Goal: Obtain resource: Obtain resource

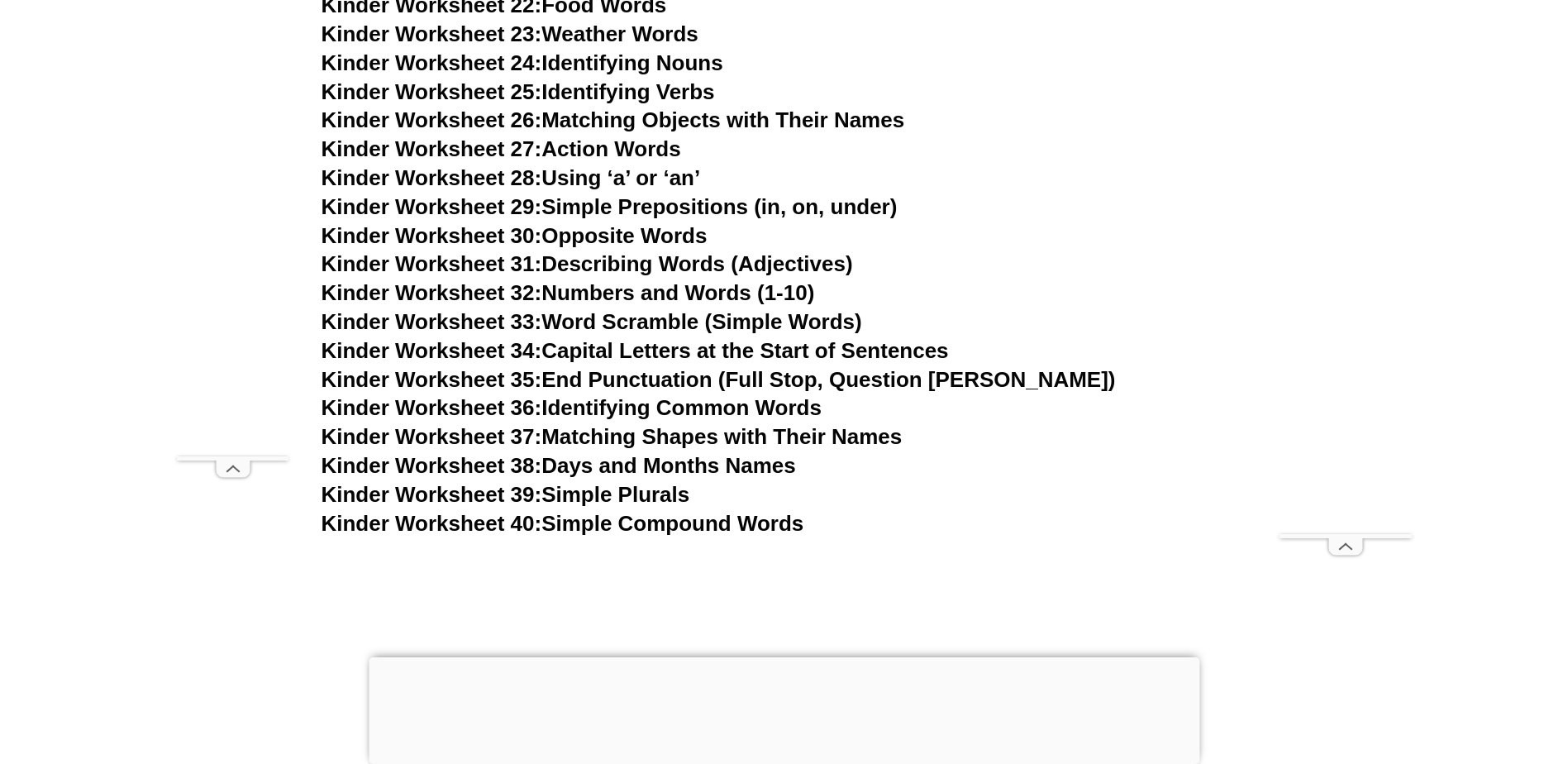
scroll to position [1985, 0]
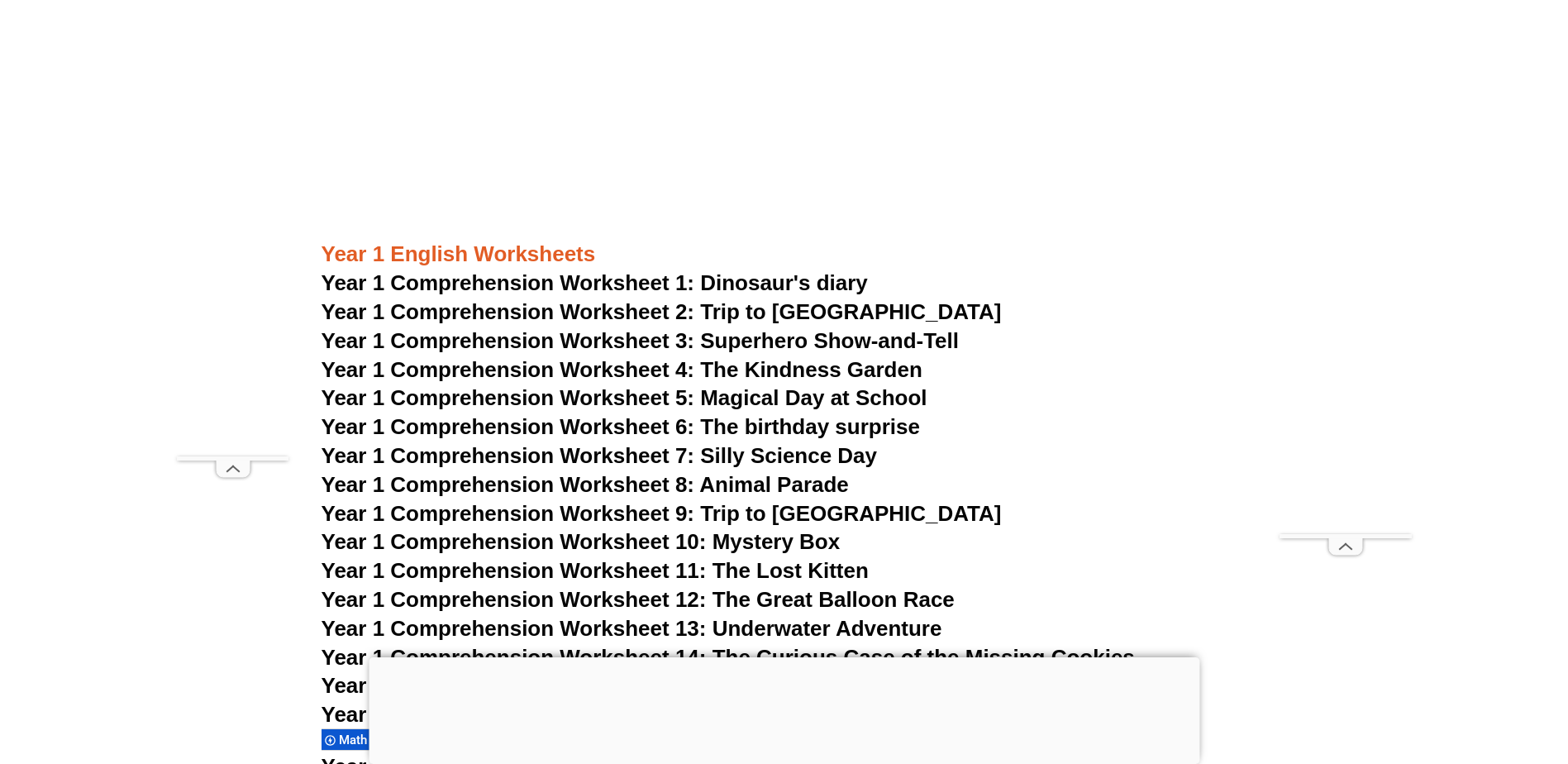
click at [721, 515] on span "Year 1 Comprehension Worksheet 9: Trip to [GEOGRAPHIC_DATA]" at bounding box center [661, 514] width 680 height 25
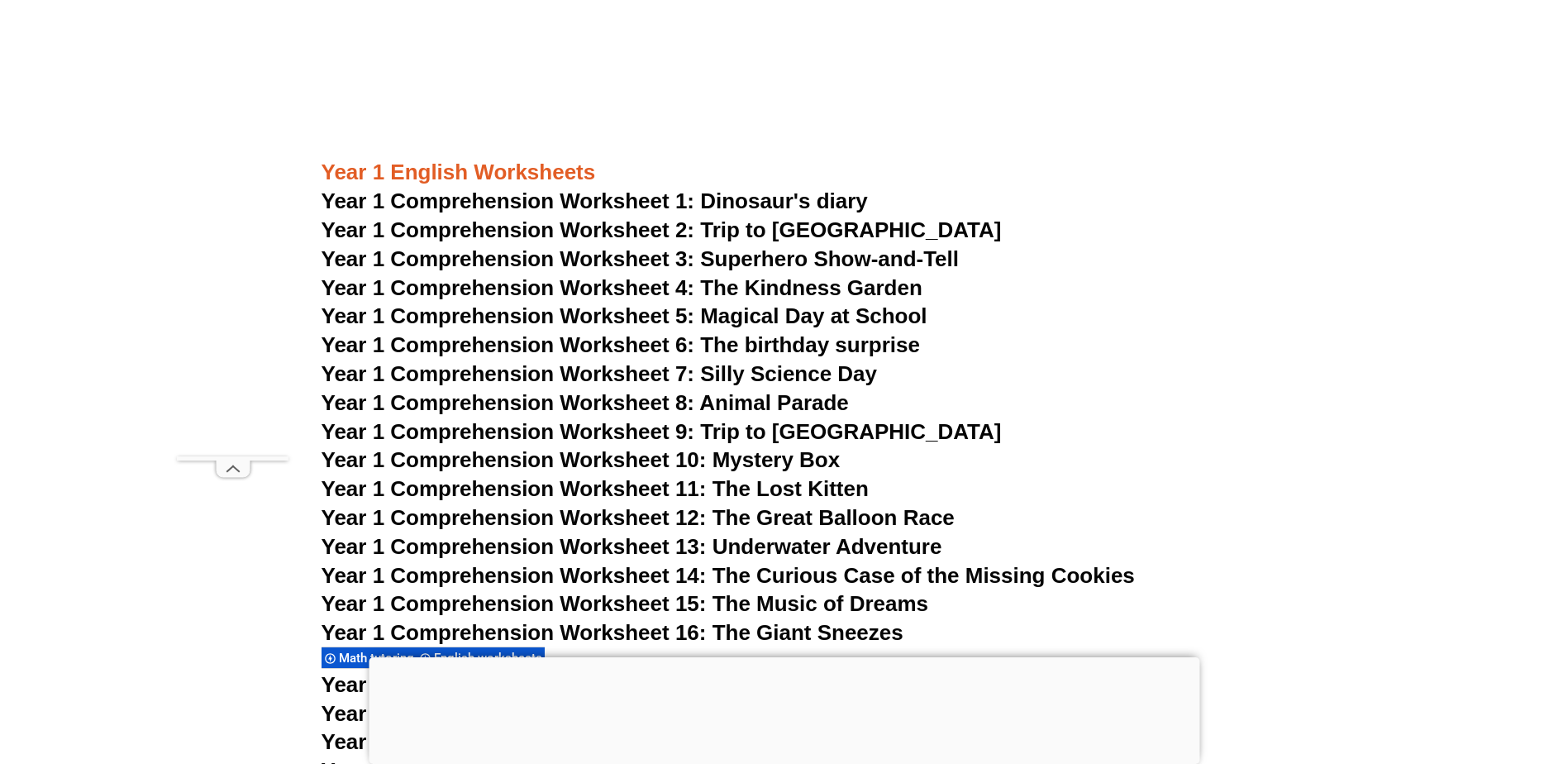
scroll to position [2067, 0]
click at [760, 540] on span "Year 1 Comprehension Worksheet 13: Underwater Adventure" at bounding box center [631, 546] width 620 height 25
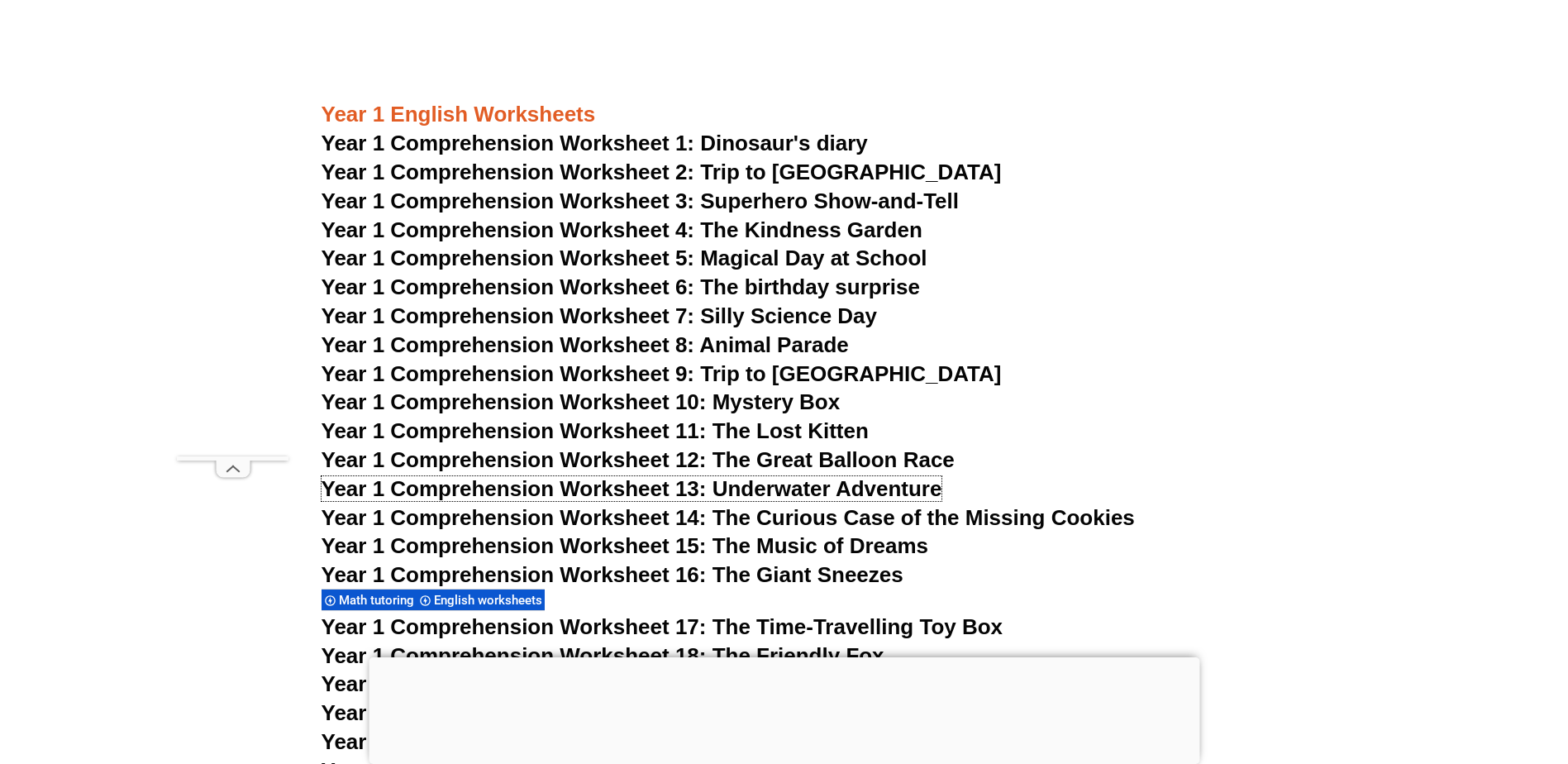
scroll to position [2149, 0]
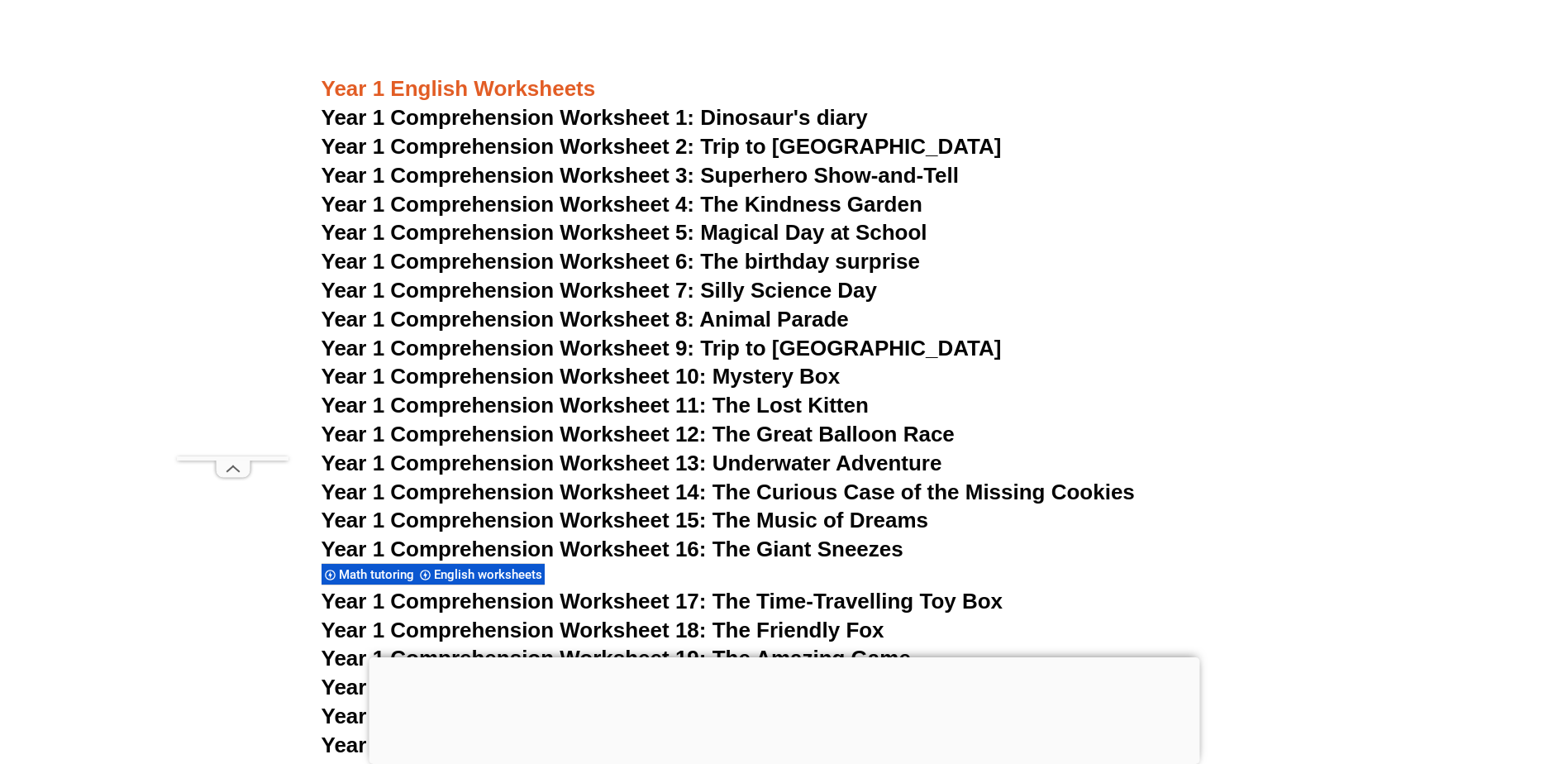
click at [659, 522] on span "Year 1 Comprehension Worksheet 15: The Music of Dreams" at bounding box center [625, 520] width 607 height 25
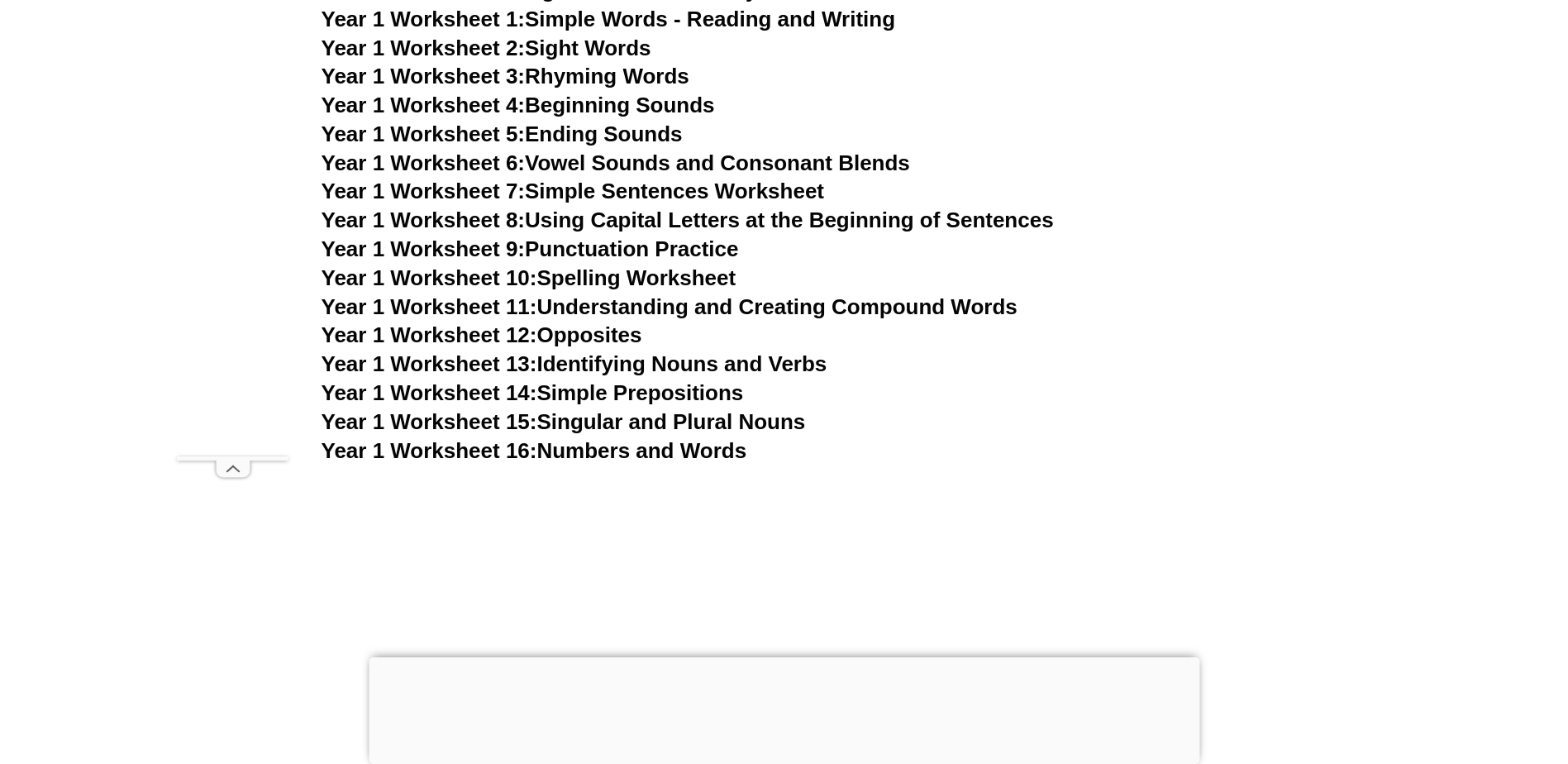
scroll to position [3390, 0]
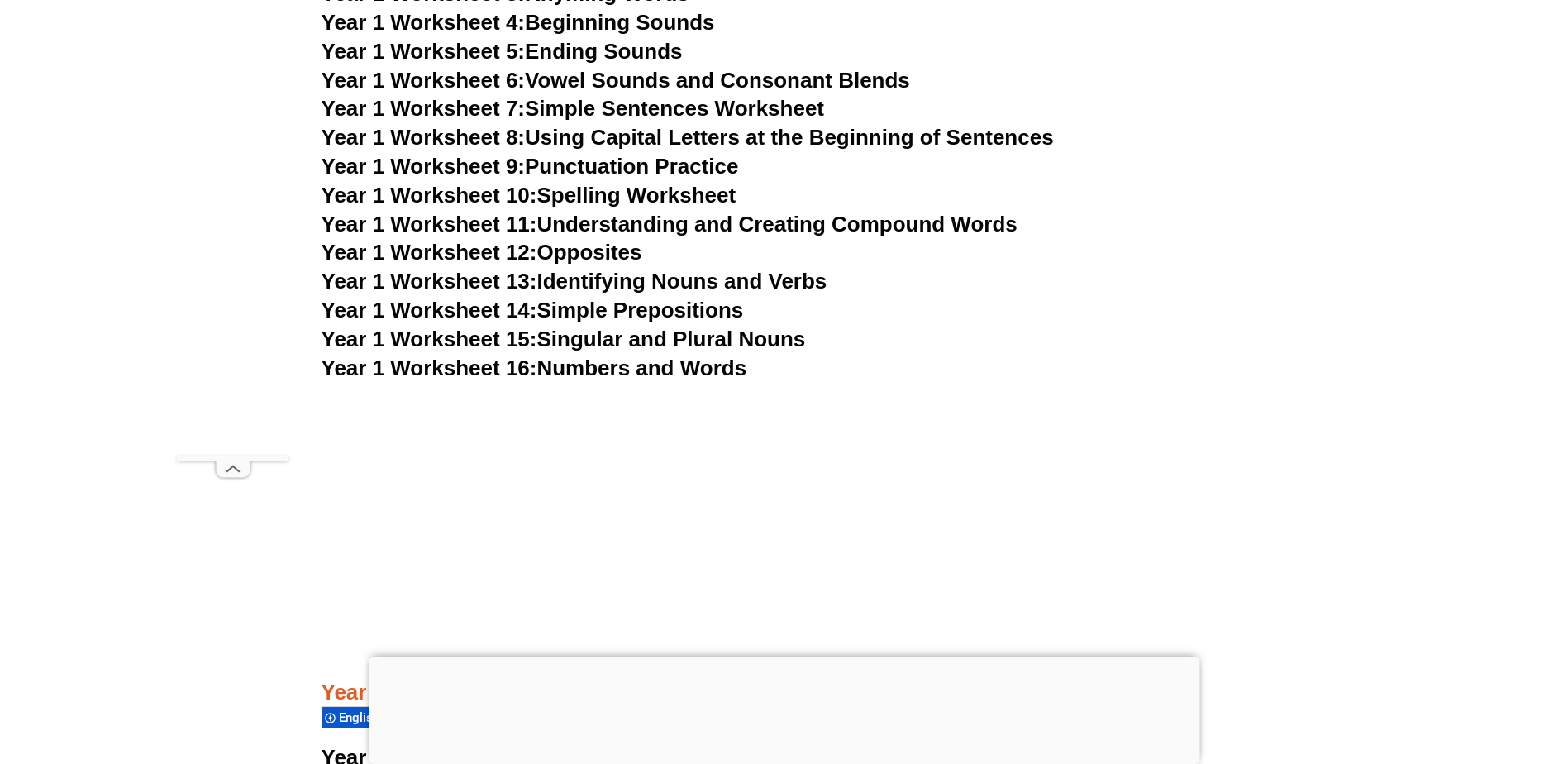
click at [598, 248] on link "Year 1 Worksheet 12: Opposites" at bounding box center [481, 252] width 321 height 25
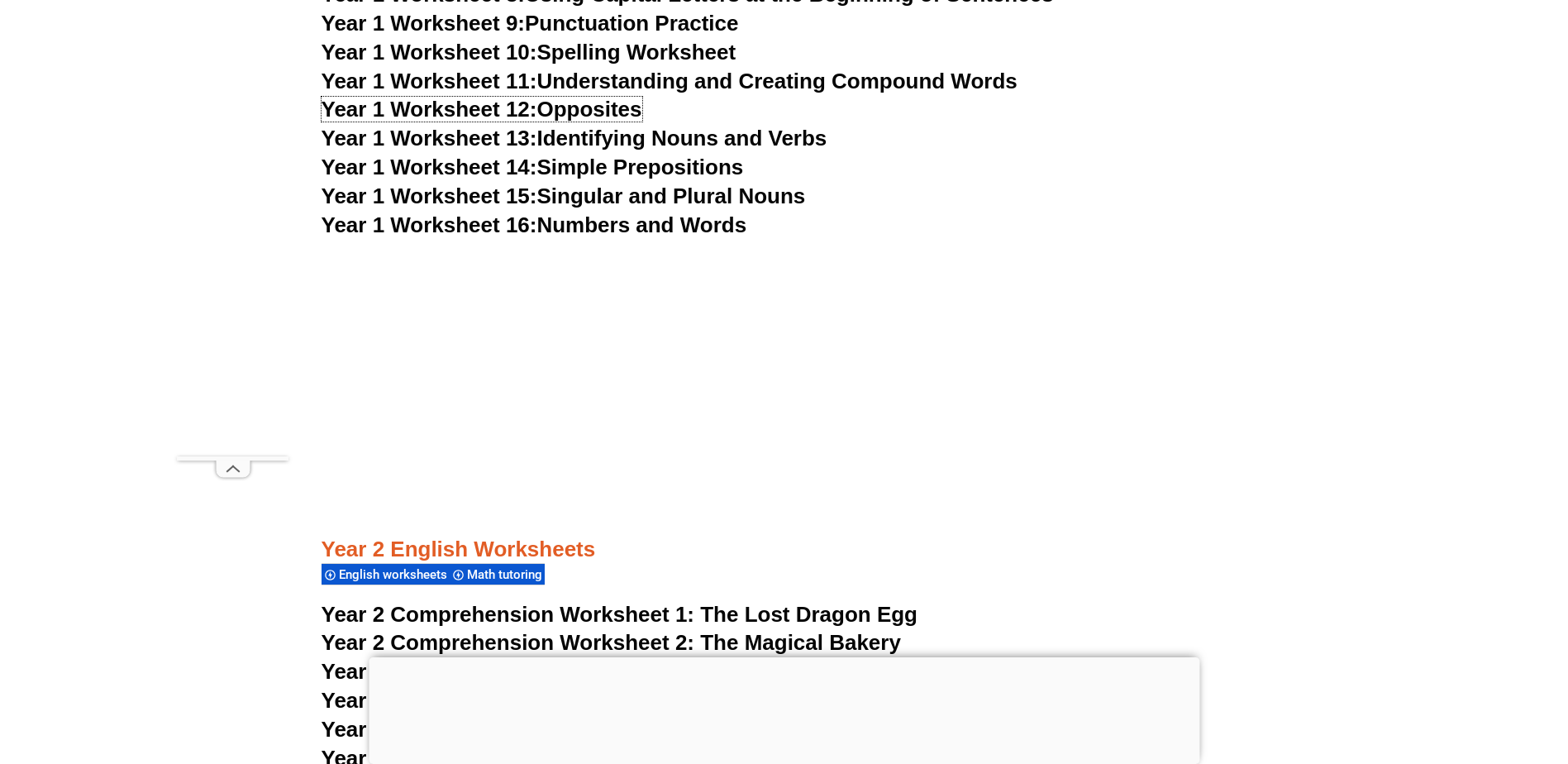
scroll to position [3886, 0]
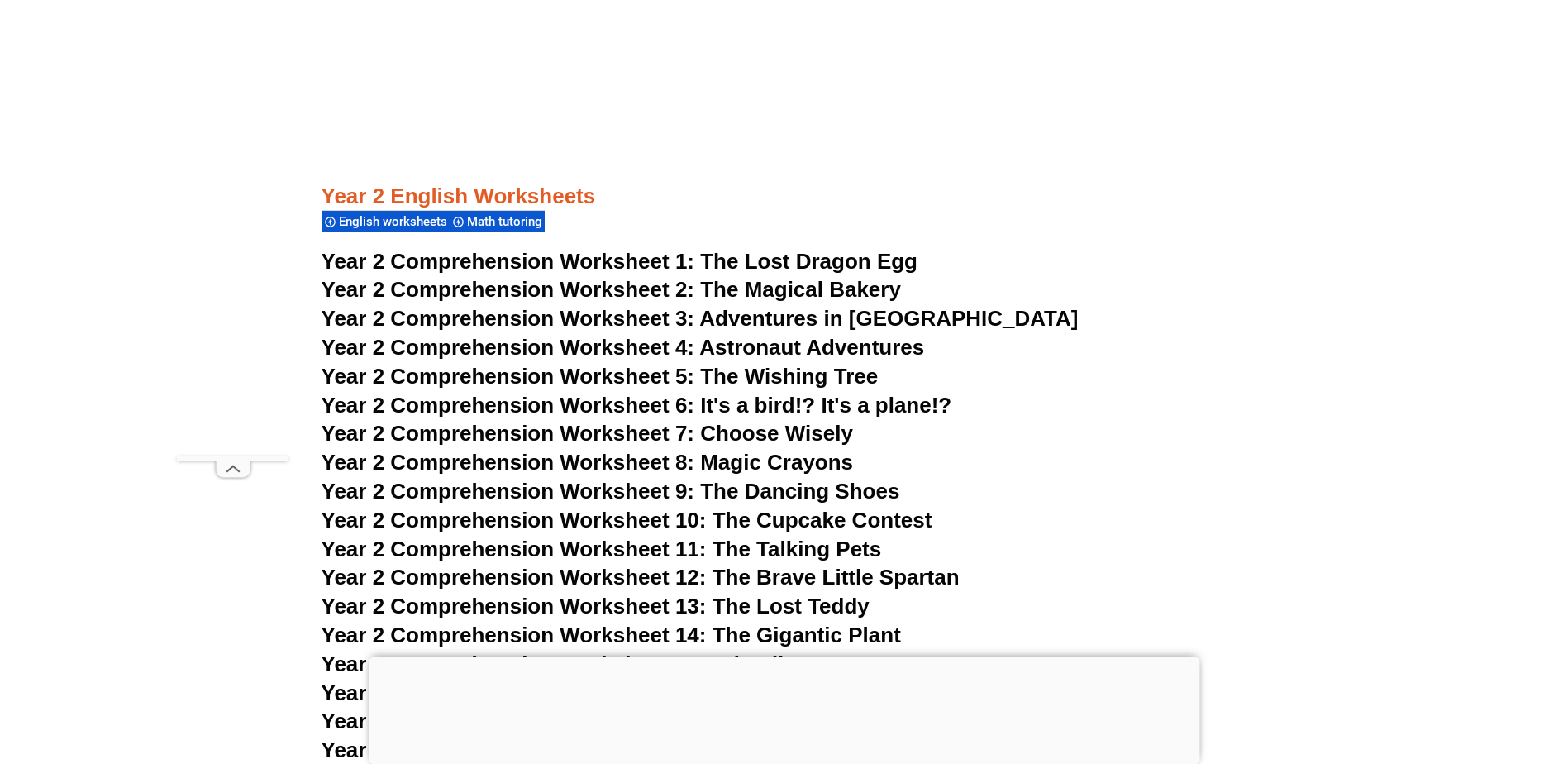
click at [539, 259] on span "Year 2 Comprehension Worksheet 1:" at bounding box center [508, 261] width 374 height 25
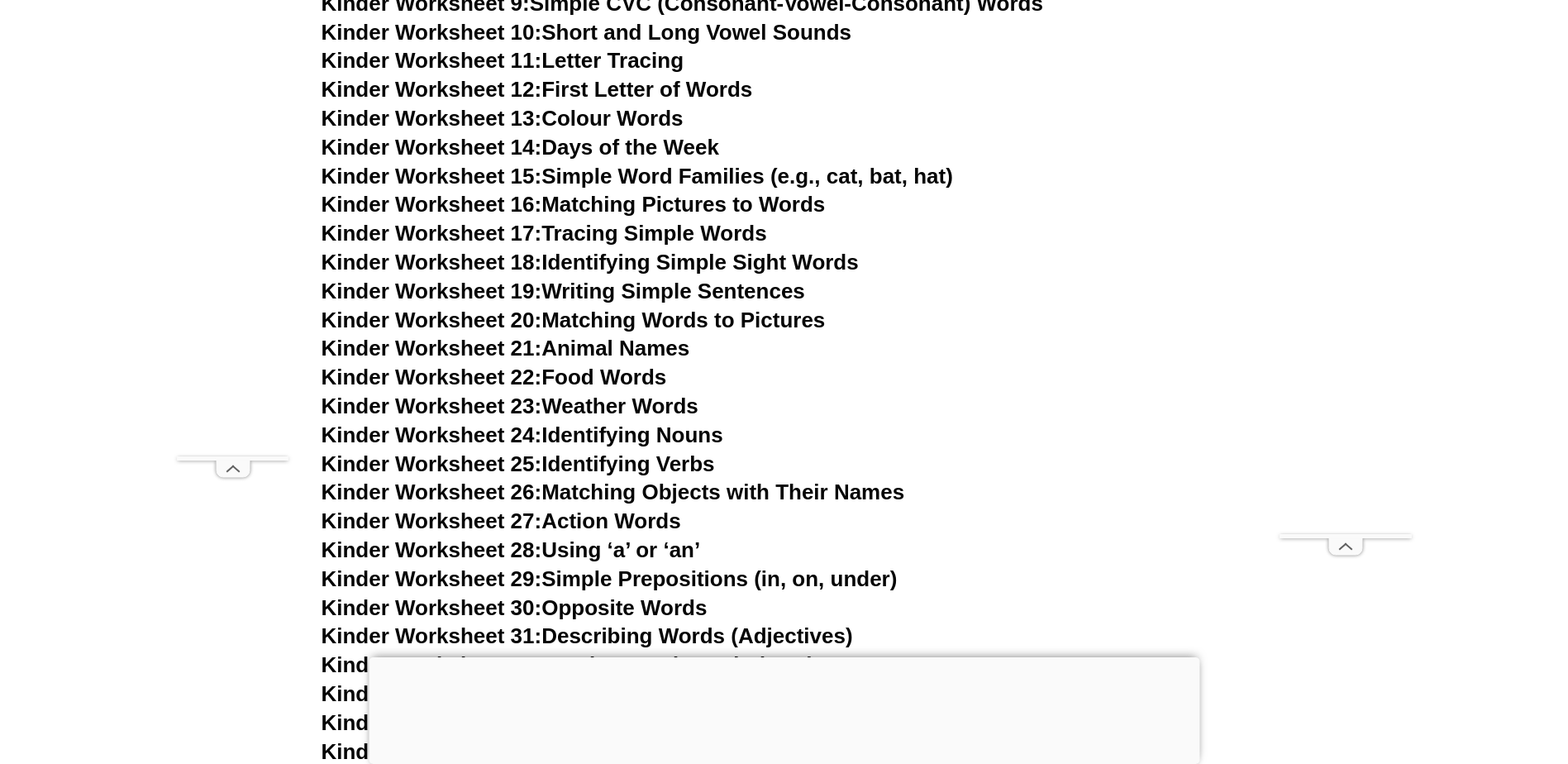
scroll to position [1075, 0]
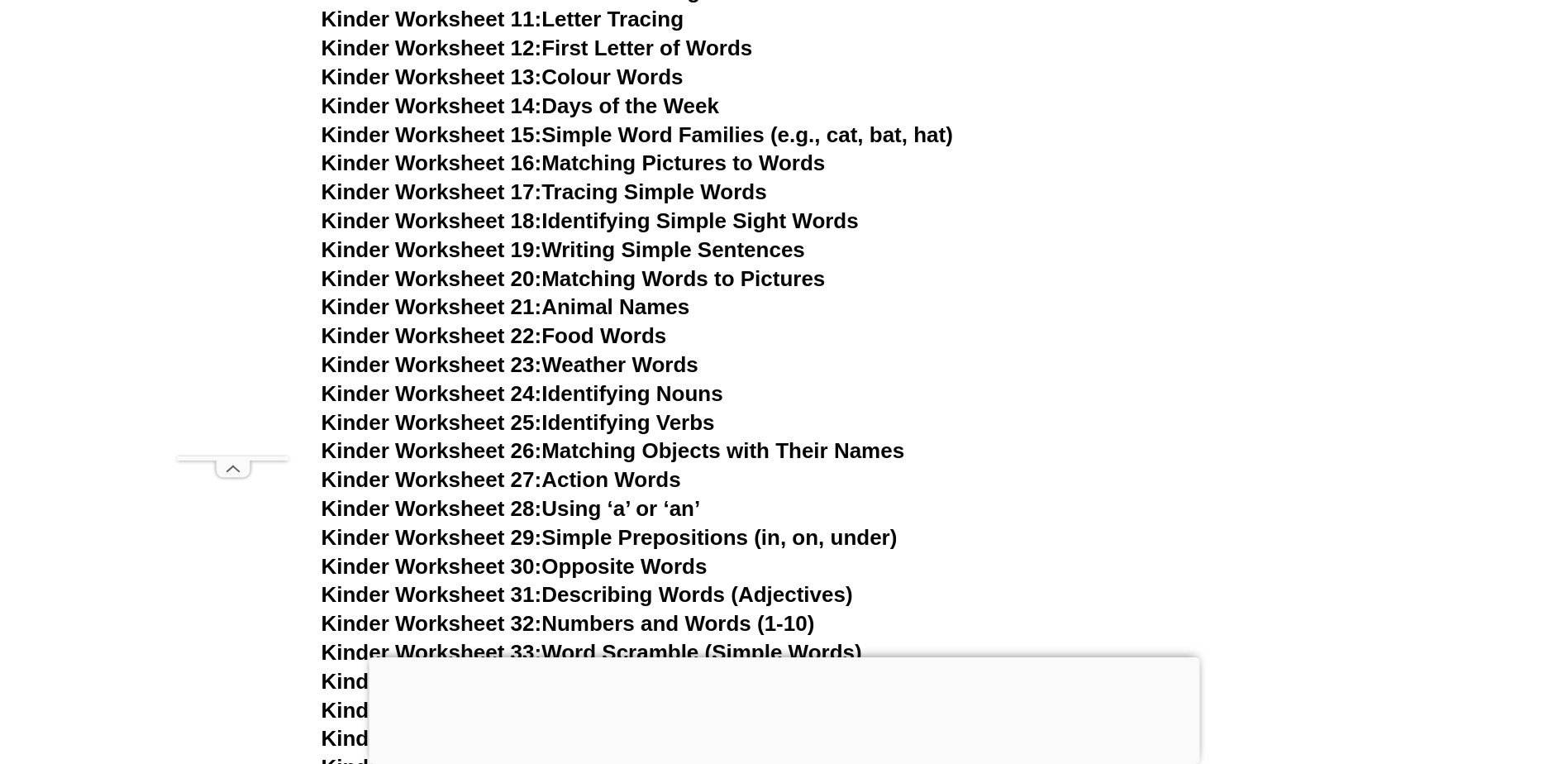
click at [583, 47] on link "Kinder Worksheet 12: First Letter of Words" at bounding box center [537, 48] width 432 height 25
click at [634, 133] on link "Kinder Worksheet 15: Simple Word Families (e.g., cat, bat, hat)" at bounding box center [637, 135] width 631 height 25
click at [651, 168] on link "Kinder Worksheet 16: Matching Pictures to Words" at bounding box center [573, 163] width 504 height 25
click at [630, 480] on link "Kinder Worksheet 27: Action Words" at bounding box center [501, 480] width 359 height 25
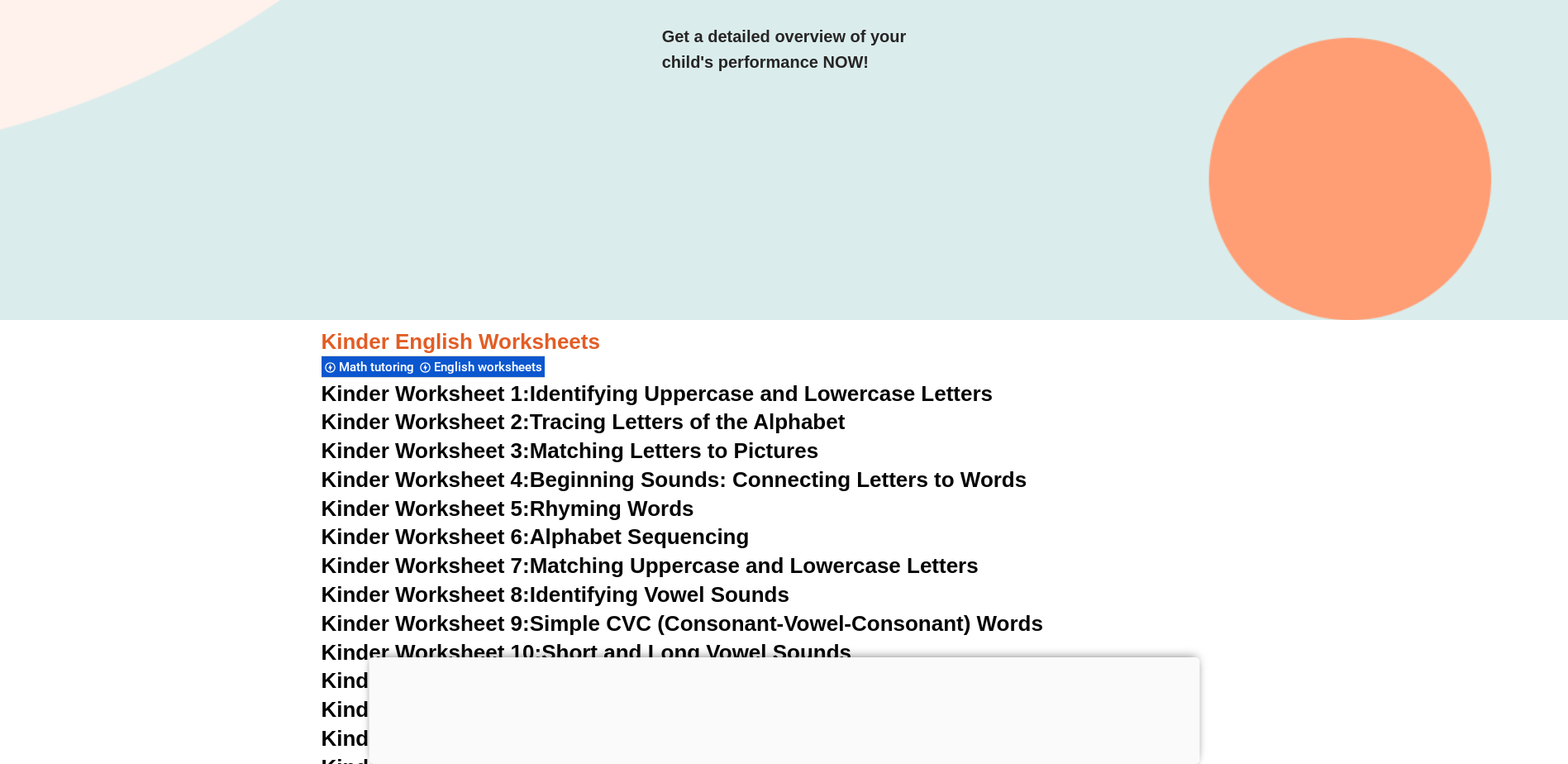
scroll to position [0, 0]
